Goal: Information Seeking & Learning: Understand process/instructions

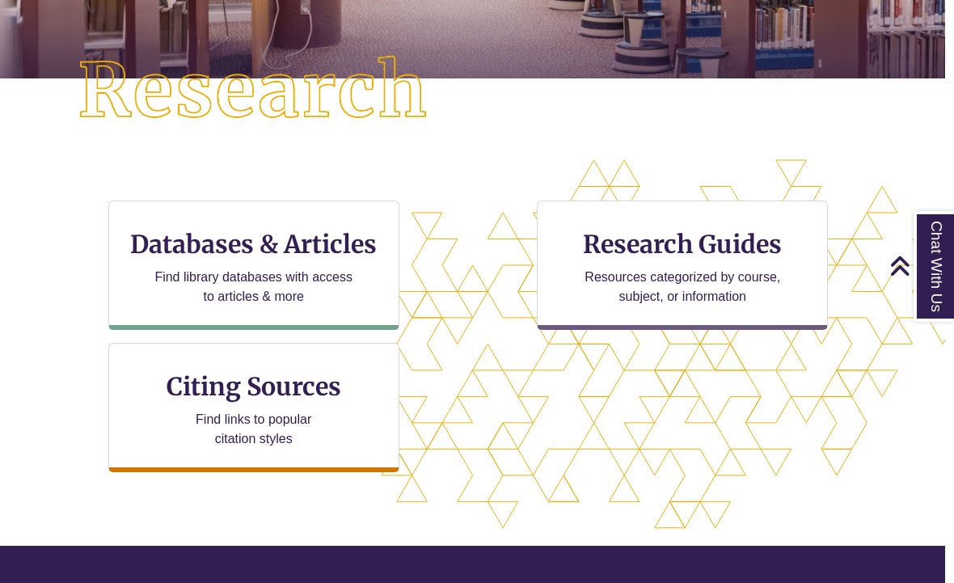
scroll to position [390, 12]
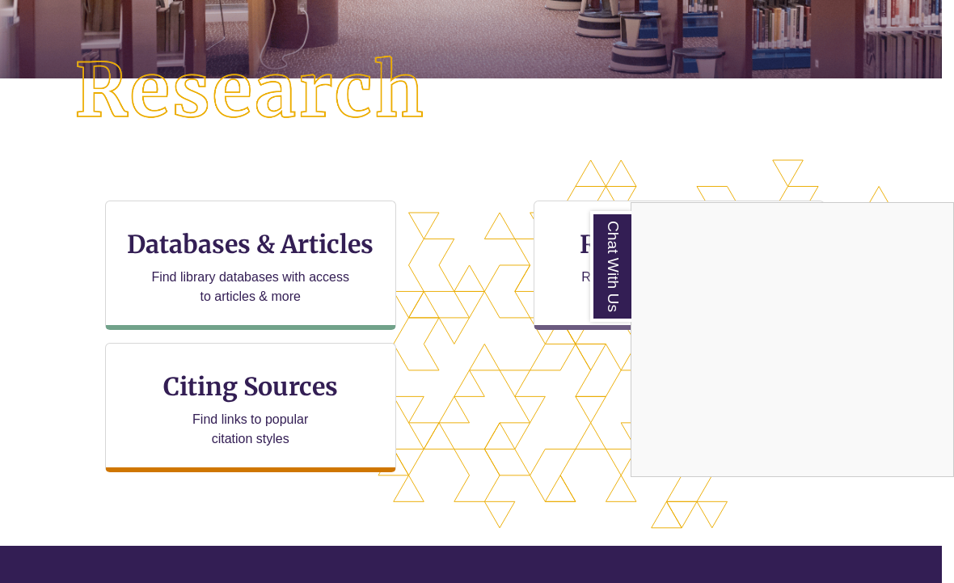
click at [254, 402] on div "Chat With Us" at bounding box center [477, 291] width 954 height 583
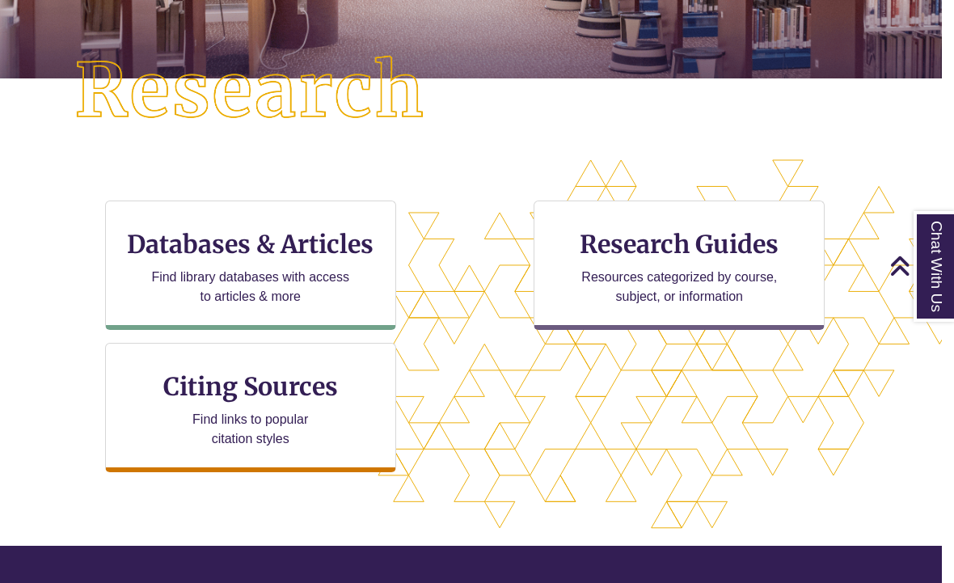
scroll to position [390, 10]
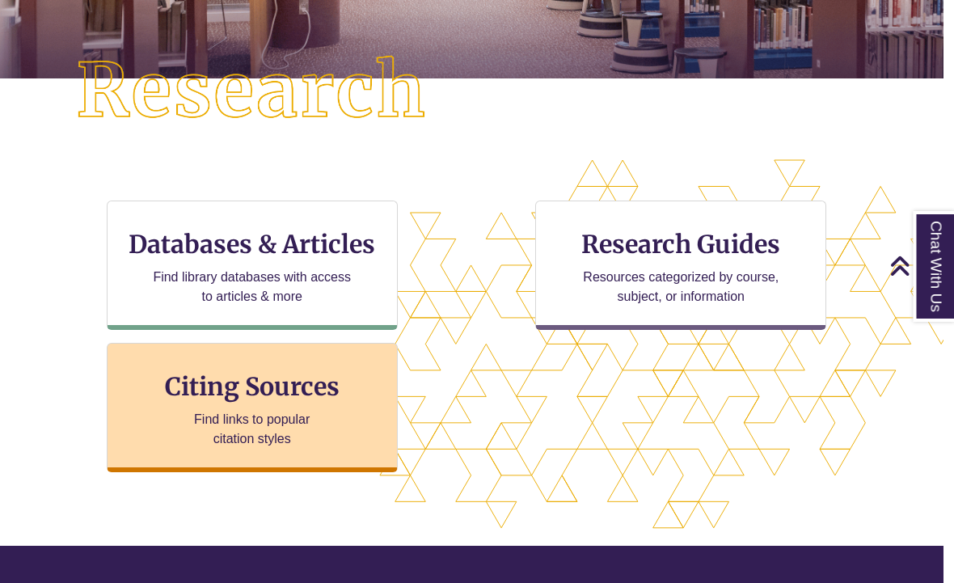
click at [217, 388] on h3 "Citing Sources" at bounding box center [252, 386] width 197 height 31
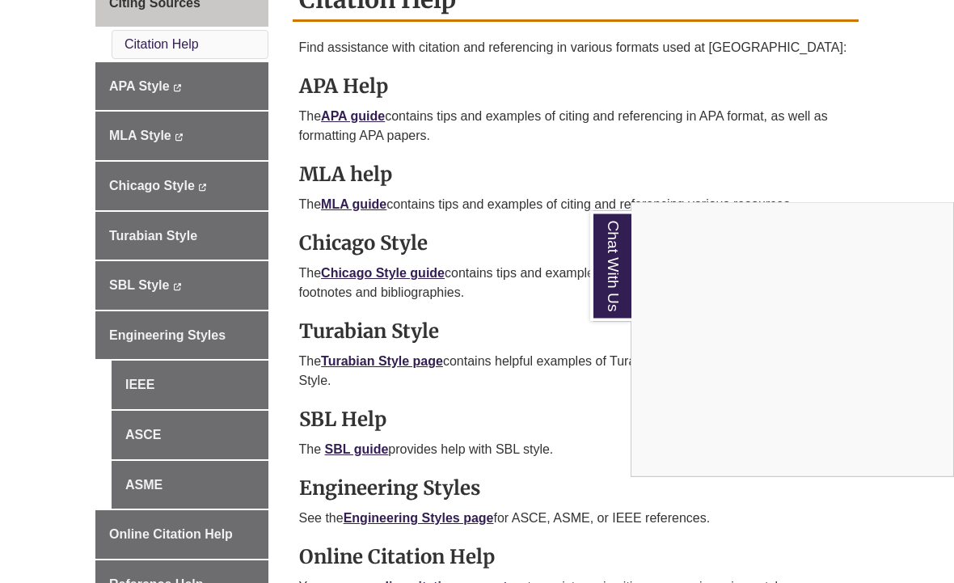
scroll to position [496, 0]
click at [141, 187] on div "Chat With Us" at bounding box center [477, 291] width 954 height 583
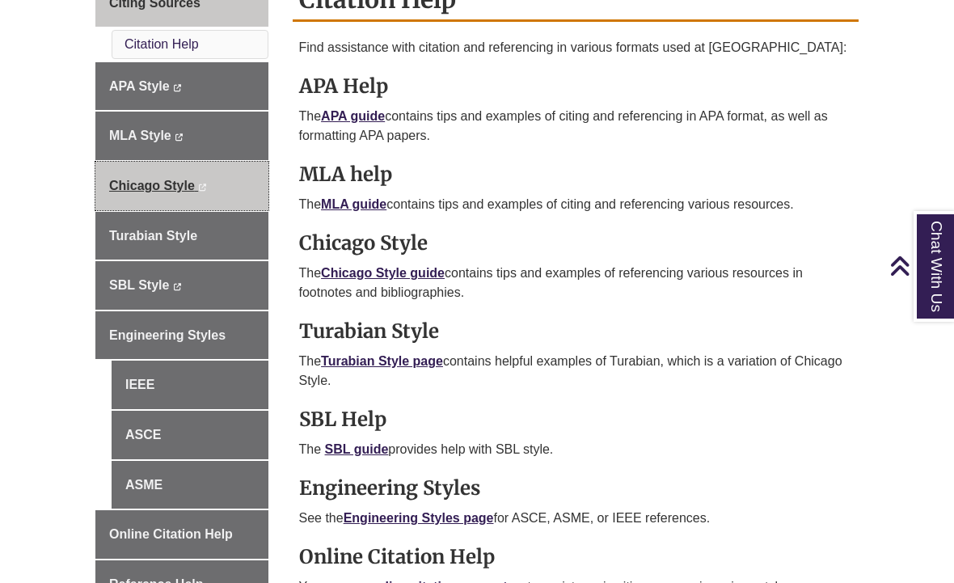
click at [177, 188] on span "Chicago Style" at bounding box center [152, 186] width 86 height 14
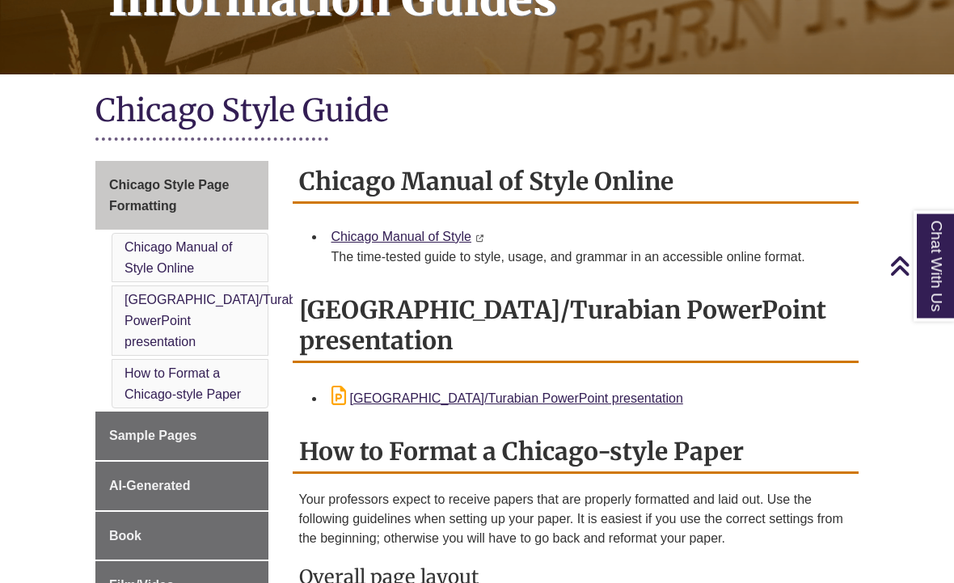
scroll to position [369, 0]
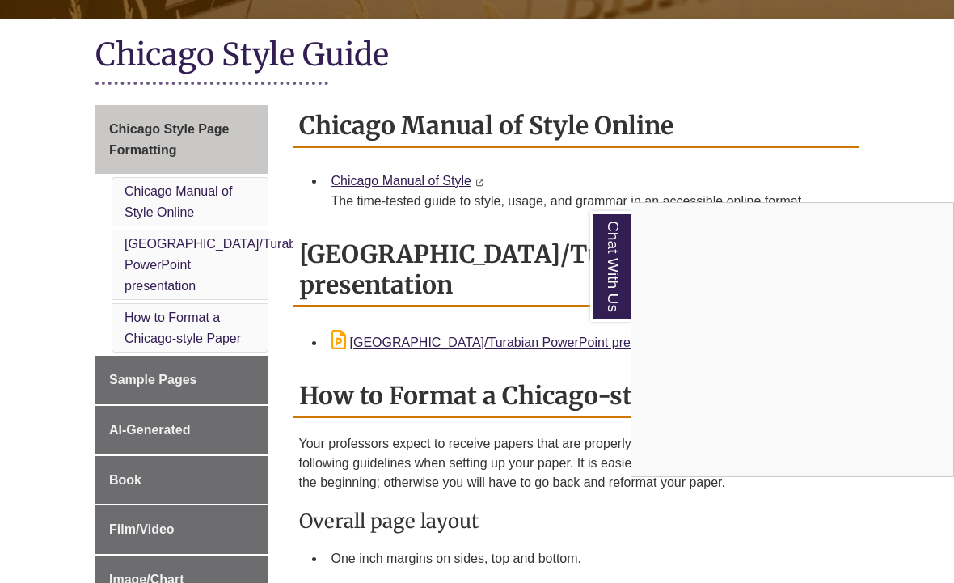
click at [158, 454] on div "Chat With Us" at bounding box center [477, 291] width 954 height 583
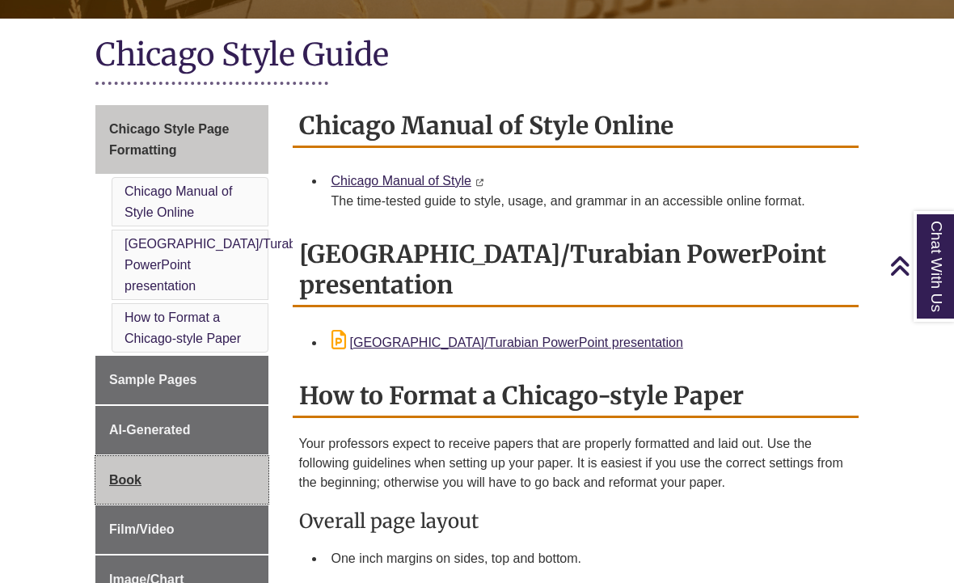
click at [130, 473] on span "Book" at bounding box center [125, 480] width 32 height 14
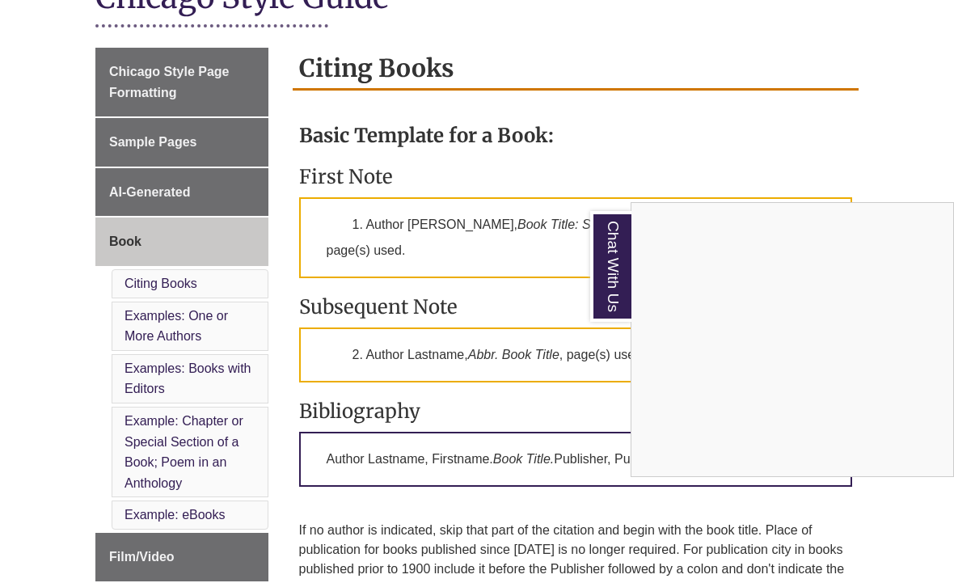
scroll to position [405, 0]
